Goal: Information Seeking & Learning: Learn about a topic

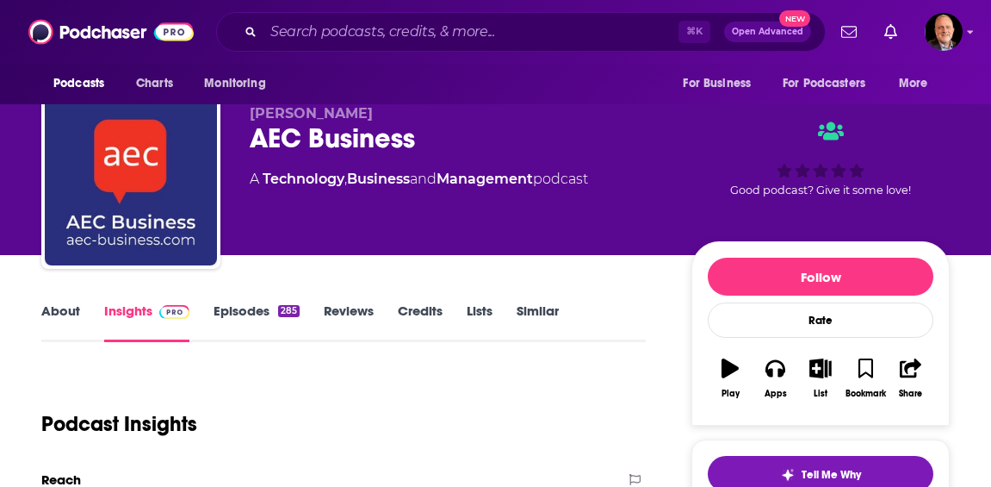
scroll to position [28, 0]
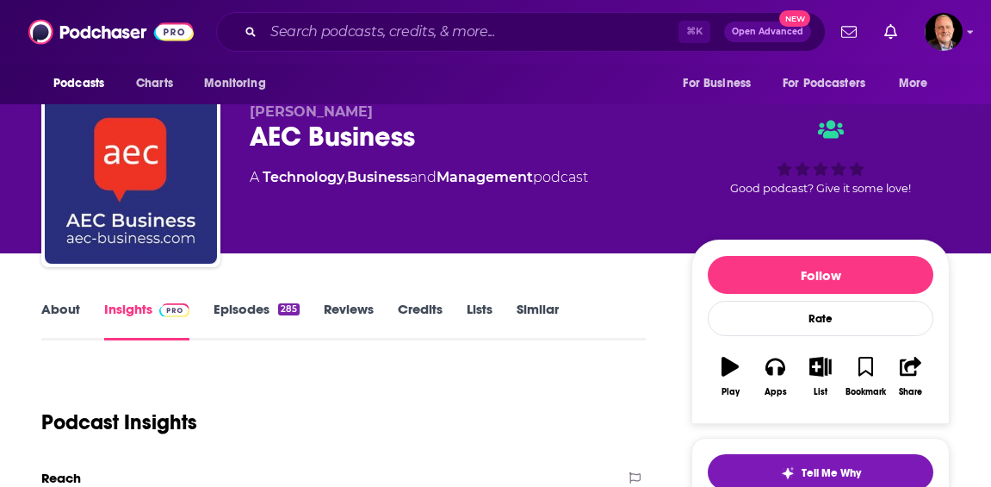
click at [62, 328] on link "About" at bounding box center [60, 321] width 39 height 40
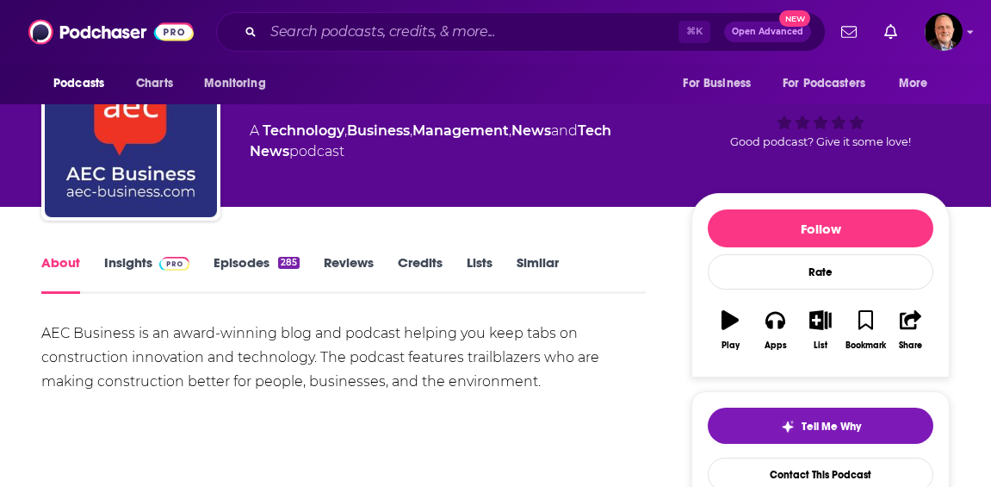
scroll to position [59, 0]
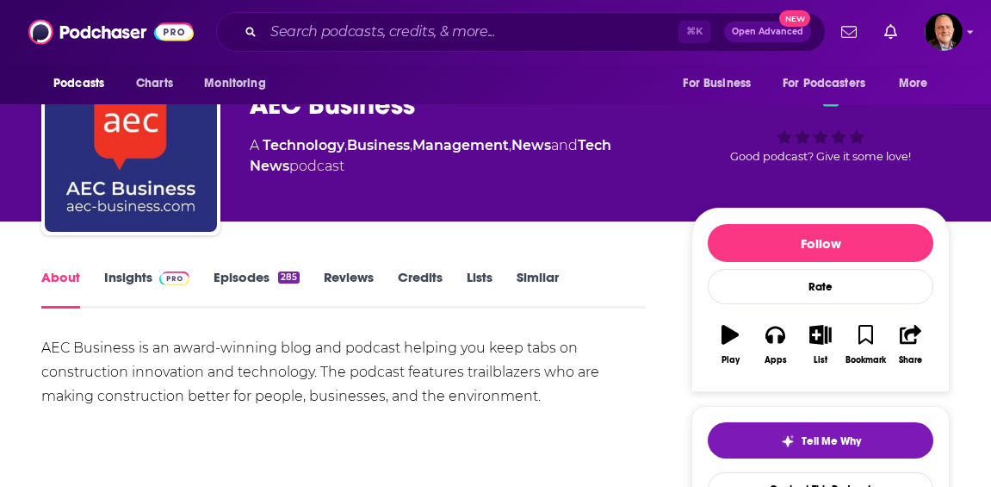
click at [146, 288] on link "Insights" at bounding box center [146, 289] width 85 height 40
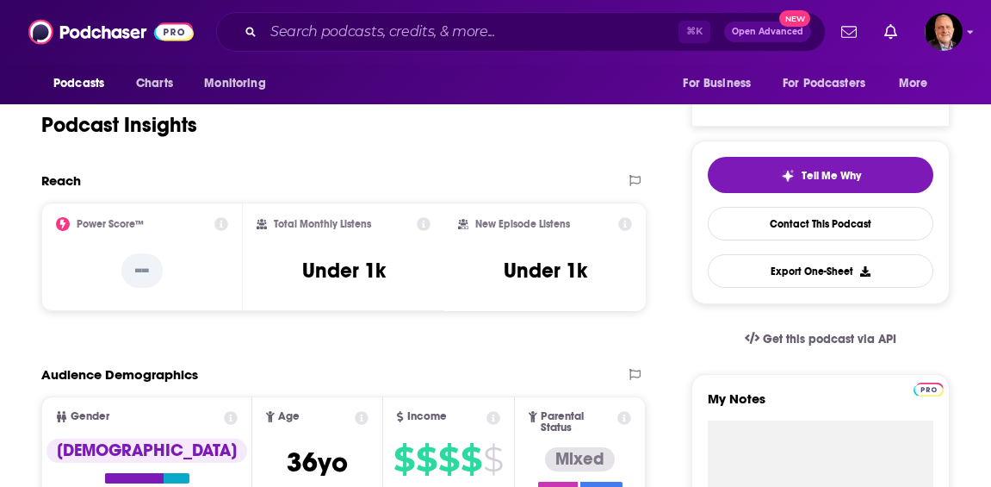
scroll to position [305, 0]
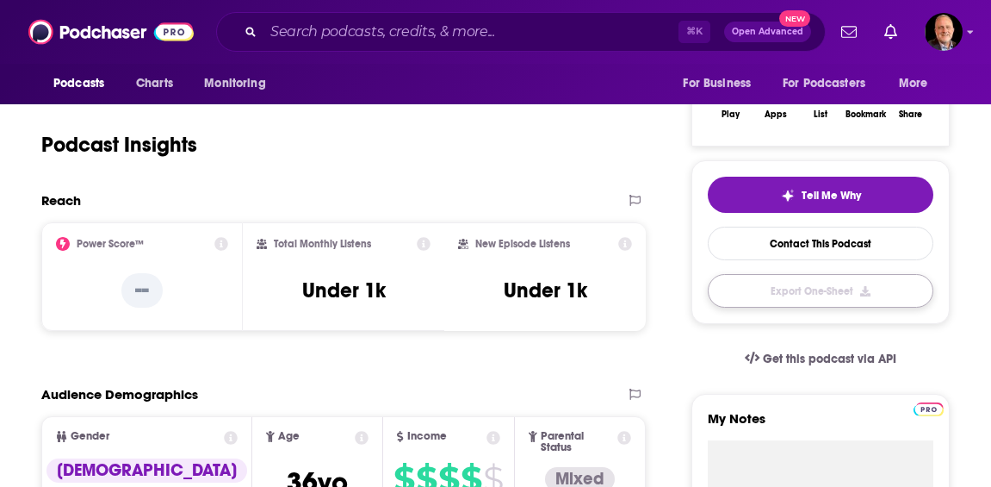
click at [821, 307] on button "Export One-Sheet" at bounding box center [821, 291] width 226 height 34
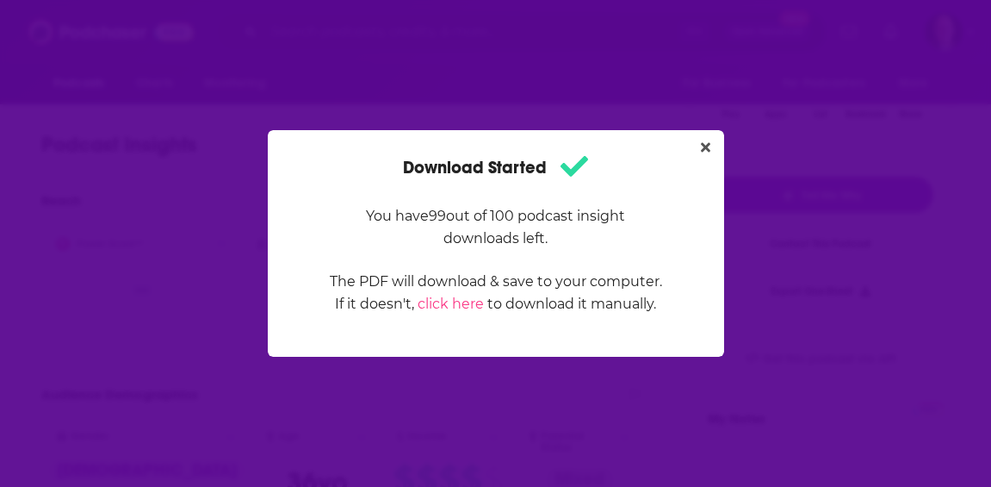
scroll to position [0, 0]
click at [710, 143] on icon "Close" at bounding box center [705, 147] width 9 height 9
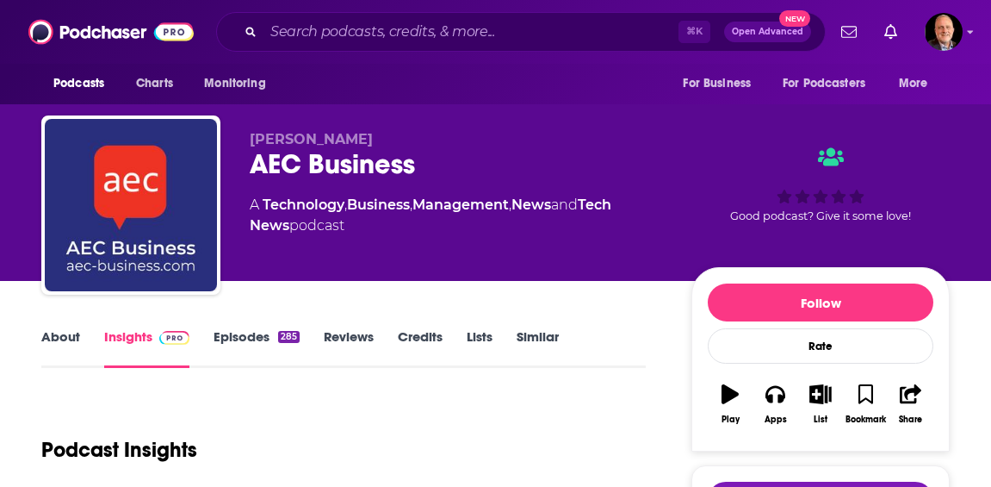
click at [65, 350] on link "About" at bounding box center [60, 348] width 39 height 40
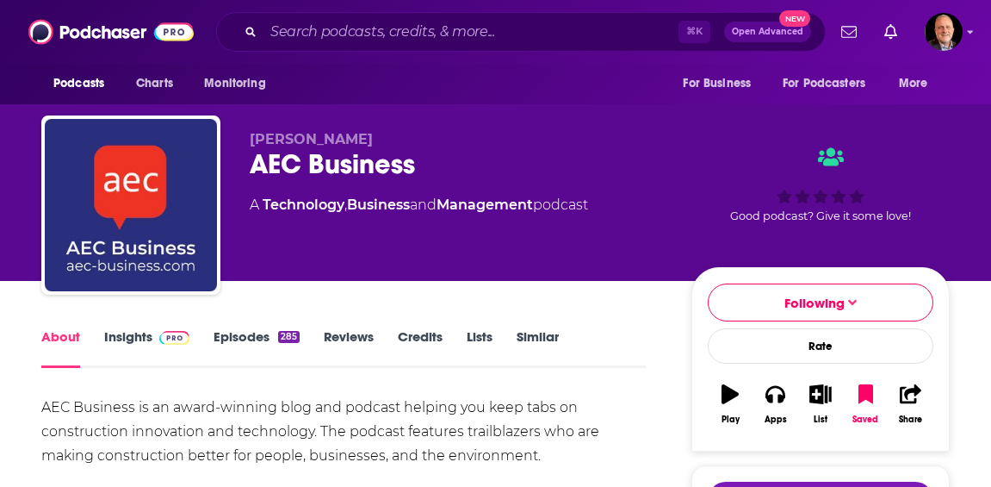
click at [493, 350] on link "Lists" at bounding box center [480, 348] width 26 height 40
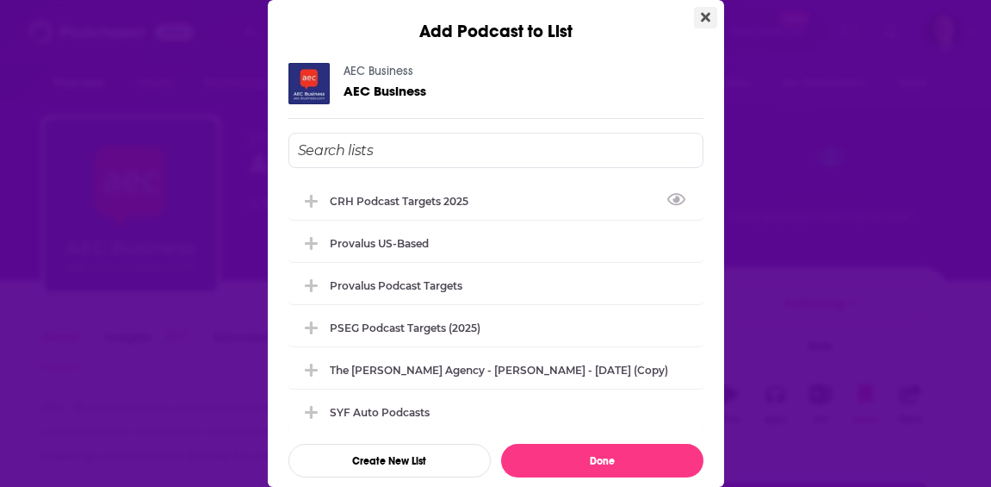
click at [710, 15] on icon "Close" at bounding box center [705, 17] width 9 height 9
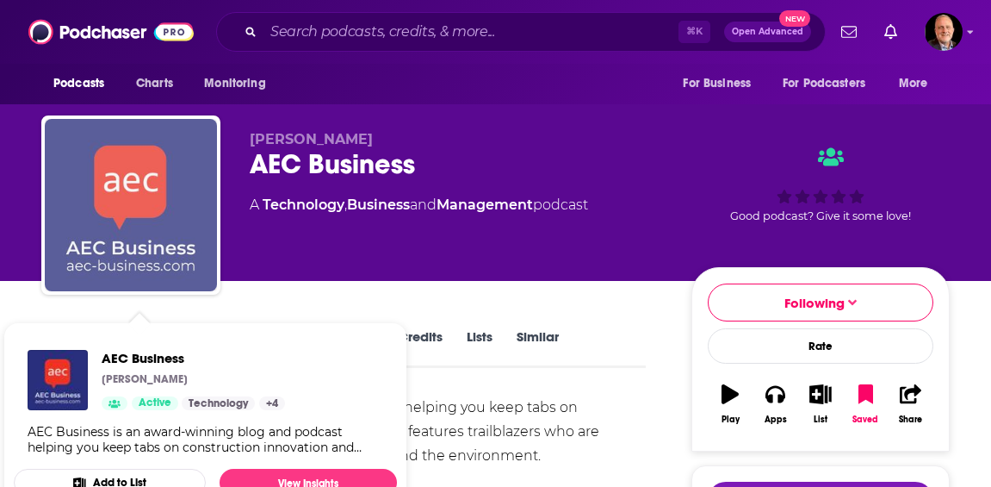
click at [148, 255] on img "AEC Business" at bounding box center [131, 205] width 172 height 172
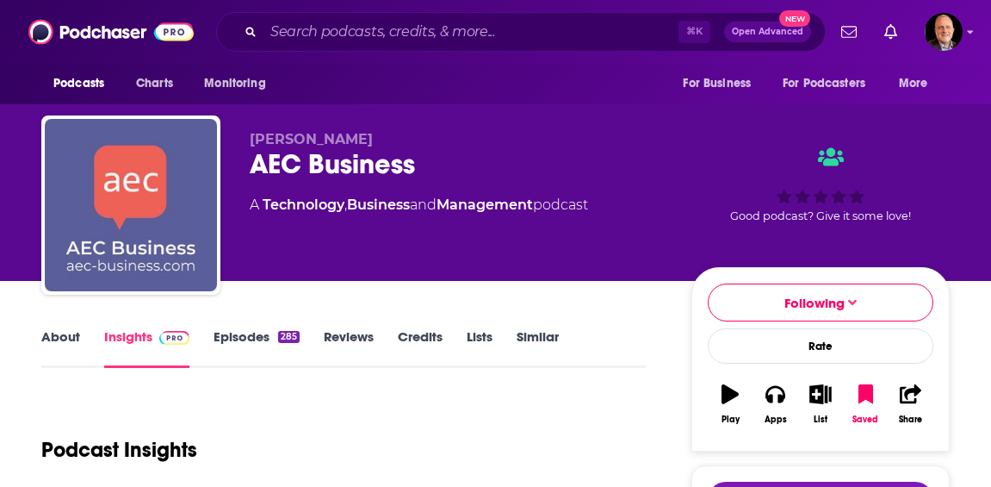
click at [148, 255] on img "AEC Business" at bounding box center [131, 205] width 172 height 172
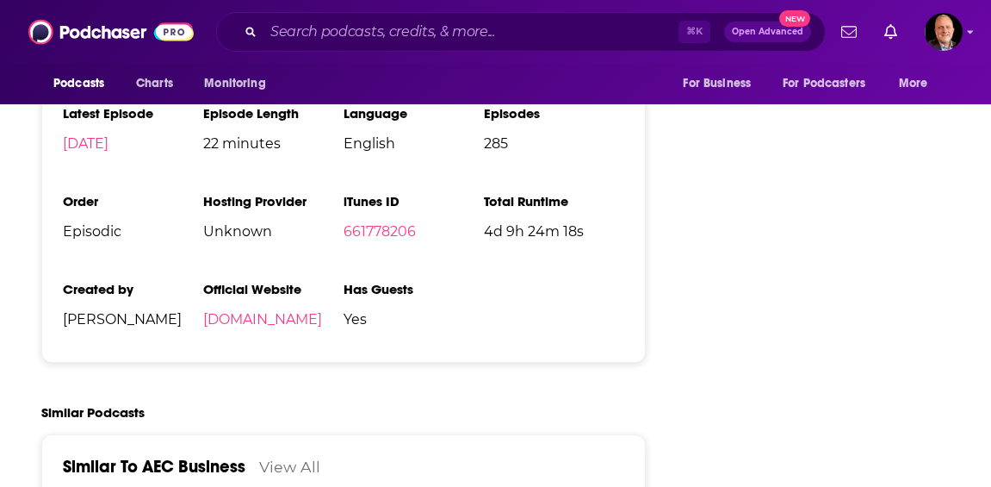
scroll to position [2447, 0]
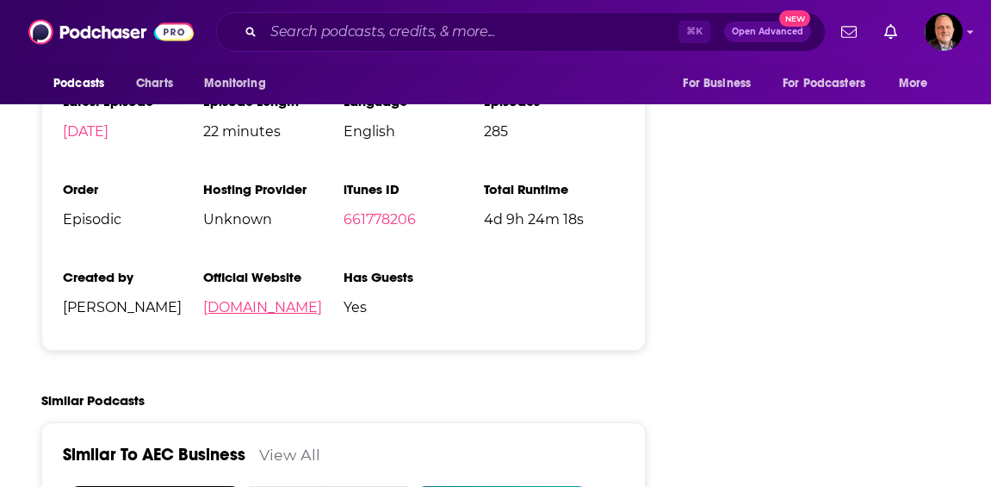
click at [272, 315] on link "[DOMAIN_NAME]" at bounding box center [262, 307] width 119 height 16
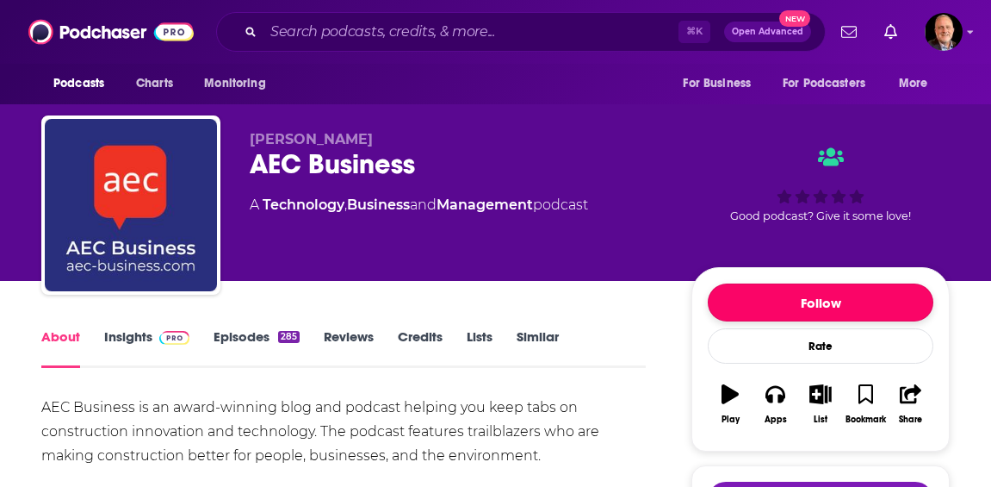
click at [822, 316] on button "Follow" at bounding box center [821, 302] width 226 height 38
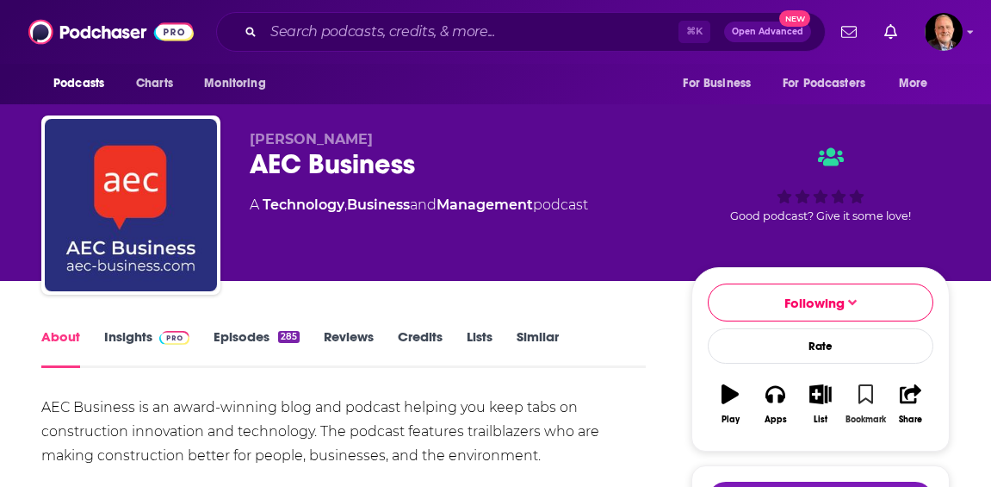
click at [860, 403] on icon "button" at bounding box center [865, 393] width 15 height 19
click at [167, 73] on span "Charts" at bounding box center [154, 83] width 37 height 24
